Goal: Information Seeking & Learning: Learn about a topic

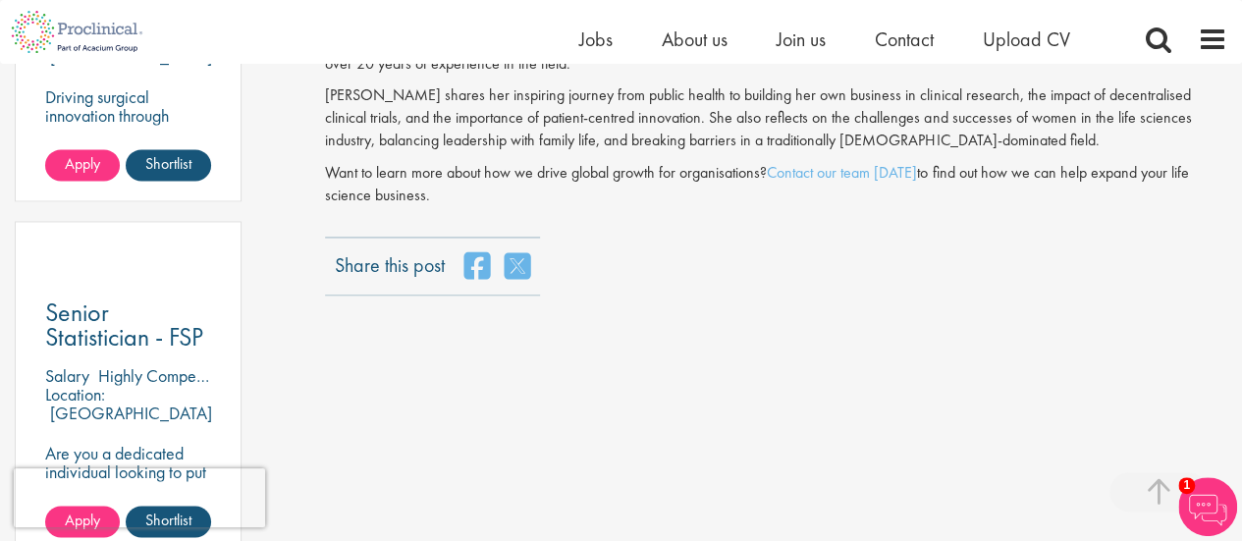
scroll to position [1360, 0]
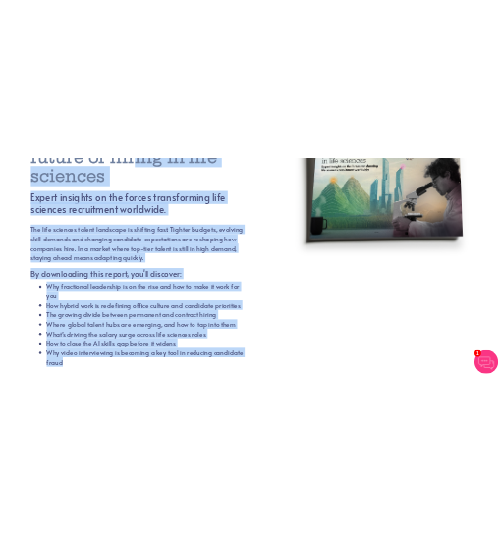
scroll to position [207, 0]
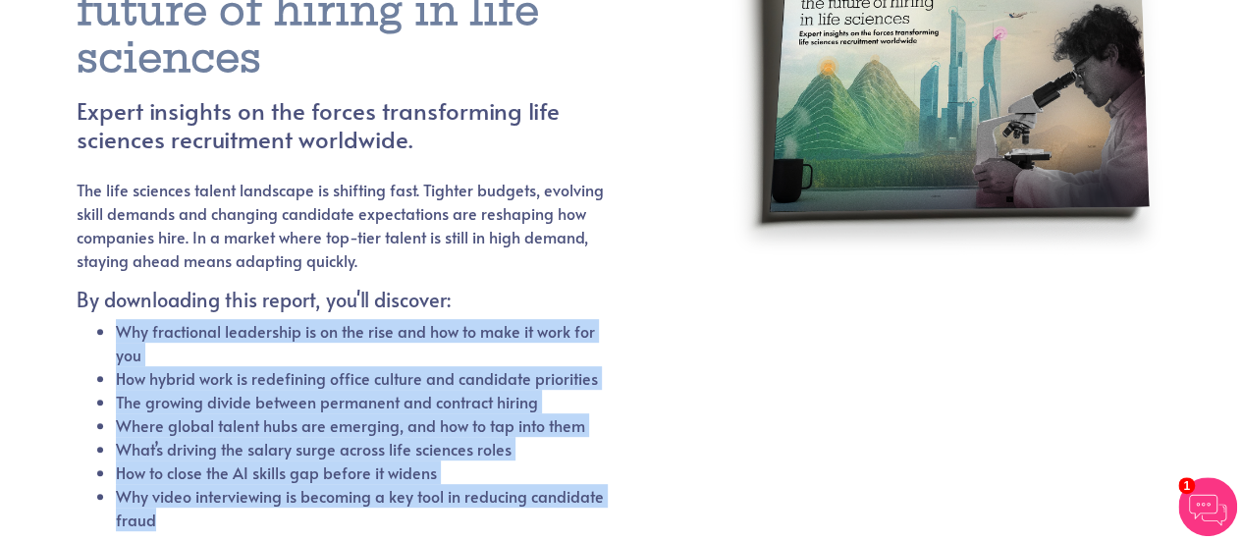
drag, startPoint x: 358, startPoint y: 368, endPoint x: 79, endPoint y: 327, distance: 282.8
click at [79, 327] on ul "Why fractional leadership is on the rise and how to make it work for you How hy…" at bounding box center [341, 425] width 529 height 212
copy ul "Why fractional leadership is on the rise and how to make it work for you How hy…"
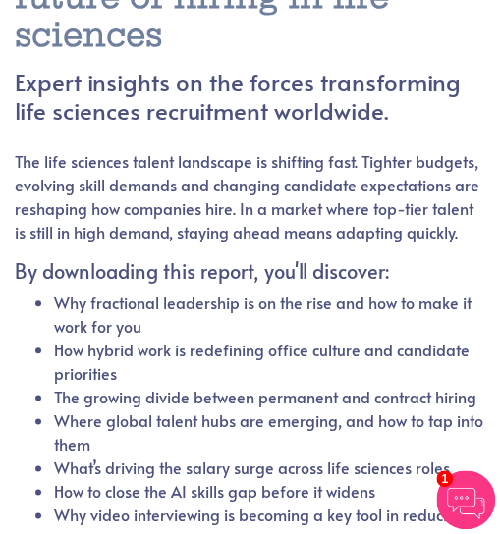
click at [216, 115] on h4 "Expert insights on the forces transforming life sciences recruitment worldwide." at bounding box center [250, 97] width 470 height 57
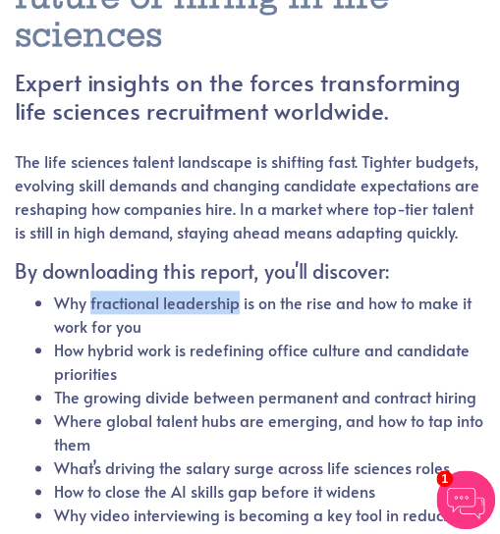
drag, startPoint x: 234, startPoint y: 303, endPoint x: 88, endPoint y: 299, distance: 145.3
click at [88, 299] on li "Why fractional leadership is on the rise and how to make it work for you" at bounding box center [269, 314] width 431 height 47
copy li "fractional leadership"
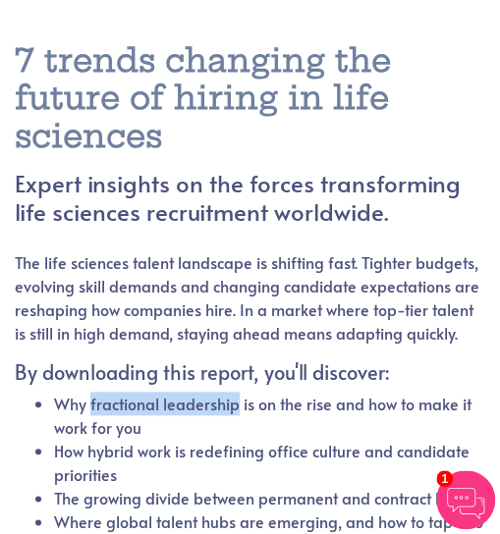
scroll to position [54, 0]
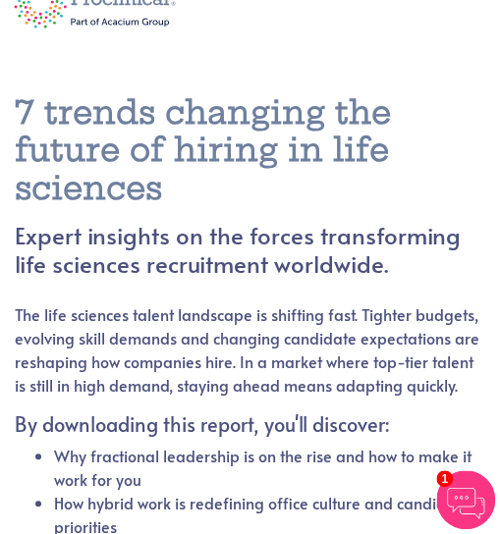
click at [112, 162] on h1 "7 trends changing the future of hiring in life sciences" at bounding box center [250, 149] width 470 height 113
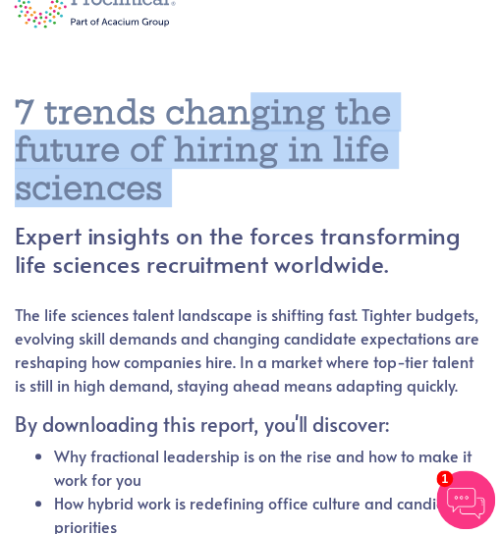
click at [112, 162] on h1 "7 trends changing the future of hiring in life sciences" at bounding box center [250, 149] width 470 height 113
copy div "7 trends changing the future of hiring in life sciences"
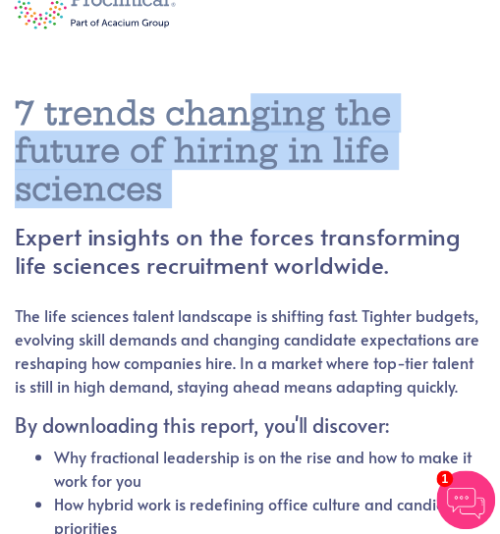
scroll to position [37, 0]
